Goal: Contribute content

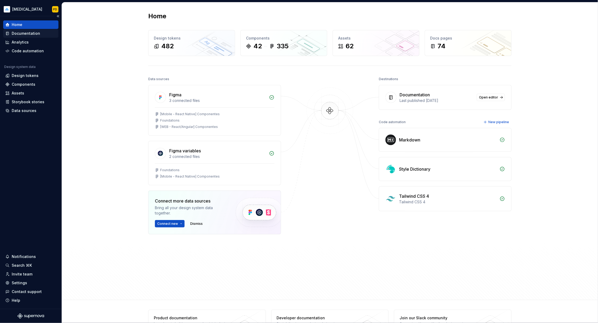
click at [31, 30] on div "Documentation" at bounding box center [30, 33] width 55 height 9
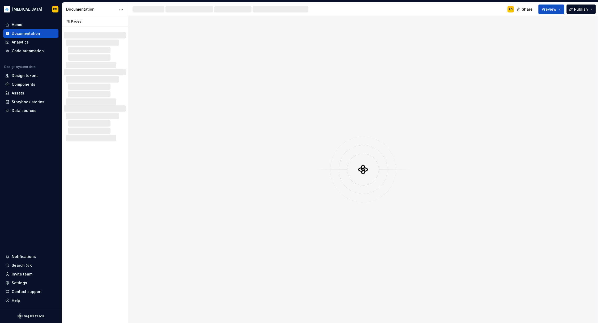
click at [101, 47] on div at bounding box center [97, 50] width 58 height 6
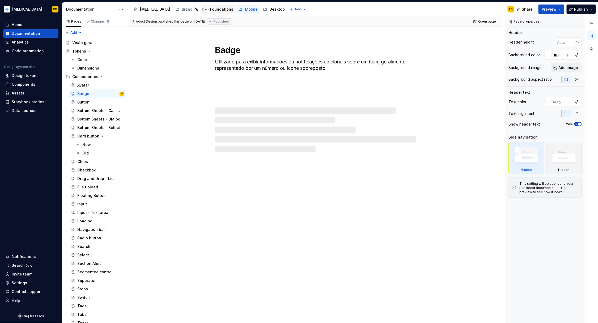
click at [210, 10] on div "Foundations" at bounding box center [221, 9] width 23 height 5
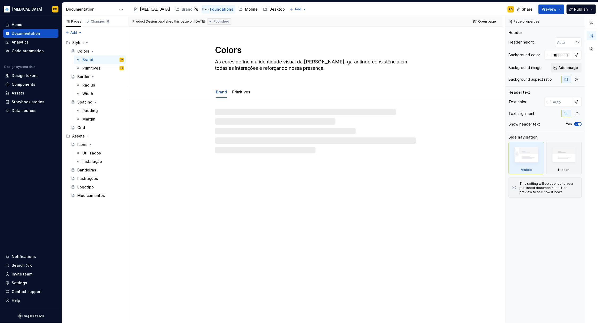
click at [210, 9] on div "Foundations" at bounding box center [221, 9] width 23 height 5
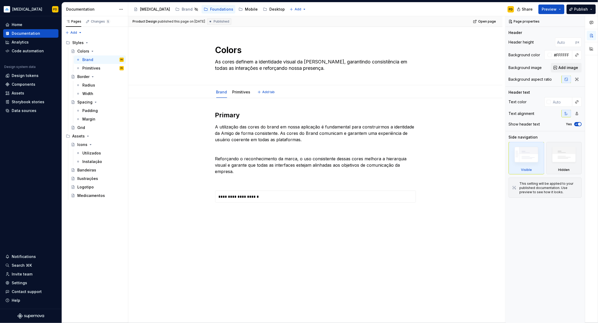
click at [203, 93] on div "Brand Primitives Add tab" at bounding box center [316, 92] width 332 height 12
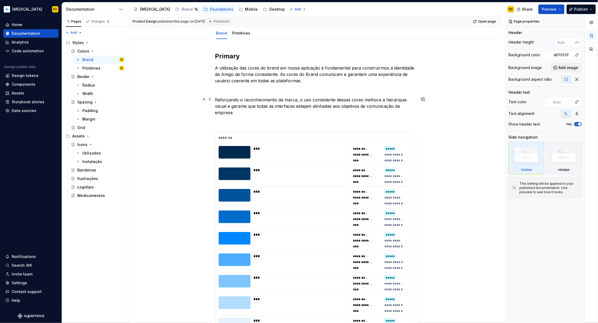
scroll to position [65, 0]
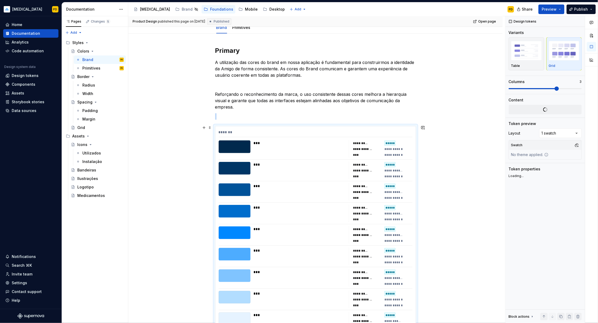
click at [240, 145] on div at bounding box center [235, 147] width 32 height 13
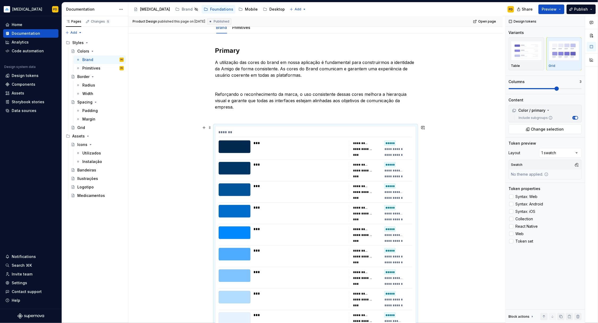
click at [240, 145] on div at bounding box center [235, 147] width 32 height 13
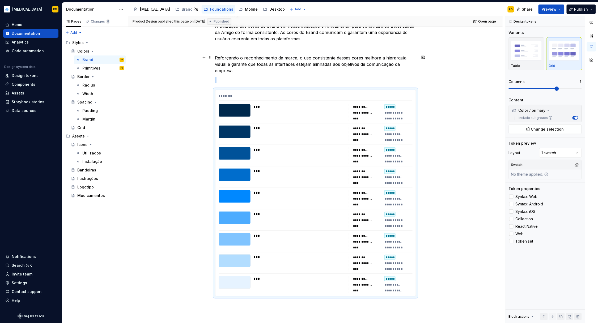
scroll to position [105, 0]
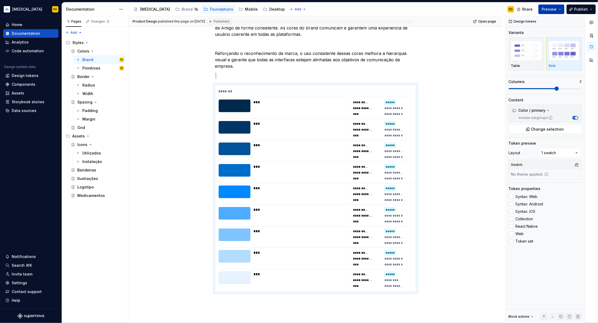
click at [560, 9] on button "Preview" at bounding box center [551, 10] width 26 height 10
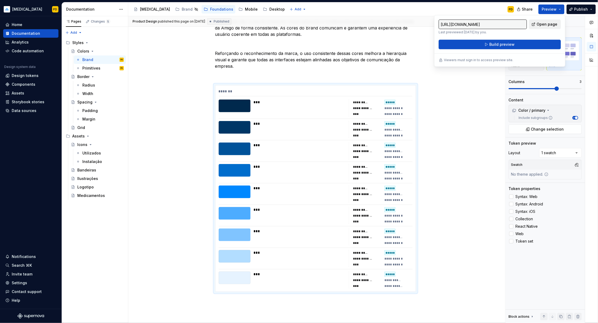
click at [550, 26] on span "Open page" at bounding box center [547, 24] width 21 height 5
click at [537, 24] on link "Open page" at bounding box center [545, 25] width 32 height 10
type textarea "*"
